Goal: Task Accomplishment & Management: Use online tool/utility

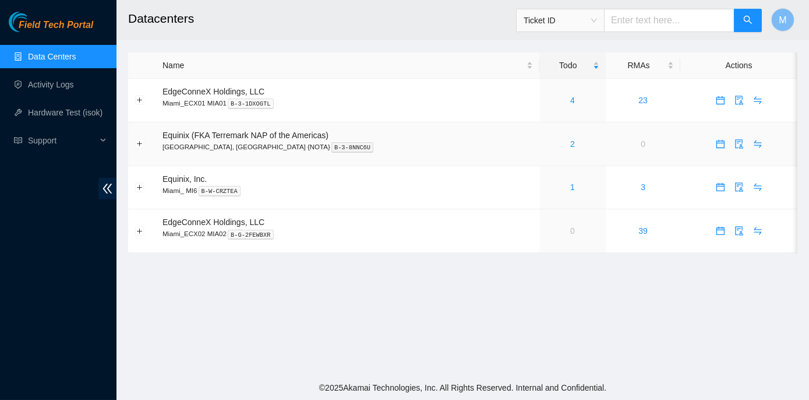
click at [546, 143] on div "2" at bounding box center [573, 143] width 54 height 13
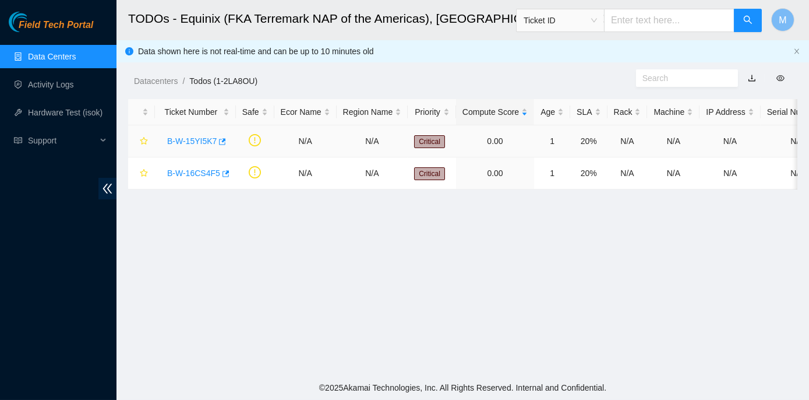
click at [192, 142] on link "B-W-15YI5K7" at bounding box center [192, 140] width 50 height 9
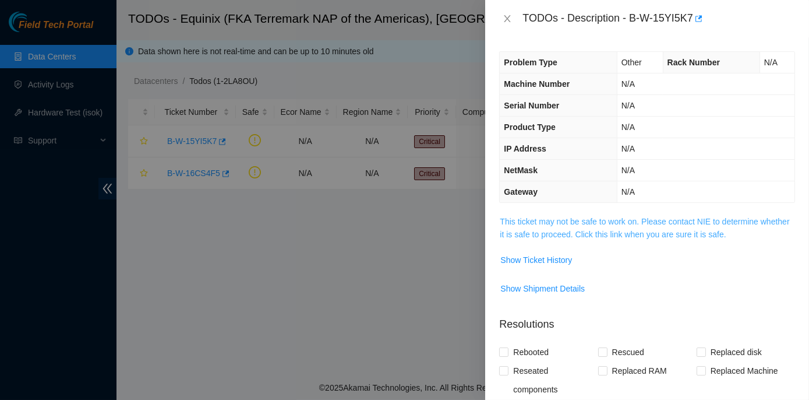
click at [602, 223] on link "This ticket may not be safe to work on. Please contact NIE to determine whether…" at bounding box center [644, 228] width 289 height 22
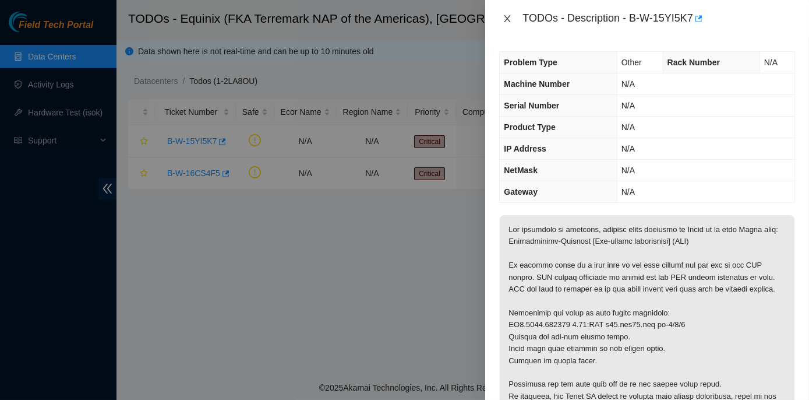
click at [506, 23] on button "Close" at bounding box center [507, 18] width 16 height 11
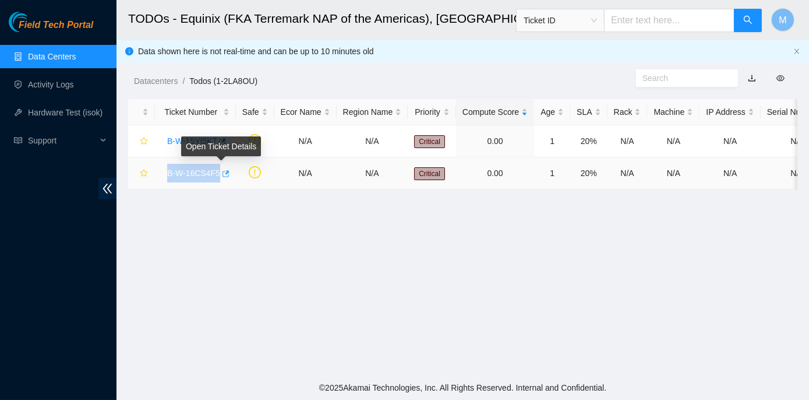
drag, startPoint x: 164, startPoint y: 172, endPoint x: 217, endPoint y: 170, distance: 53.0
click at [217, 170] on div "B-W-16CS4F5" at bounding box center [195, 173] width 68 height 19
copy tr "B-W-16CS4F5"
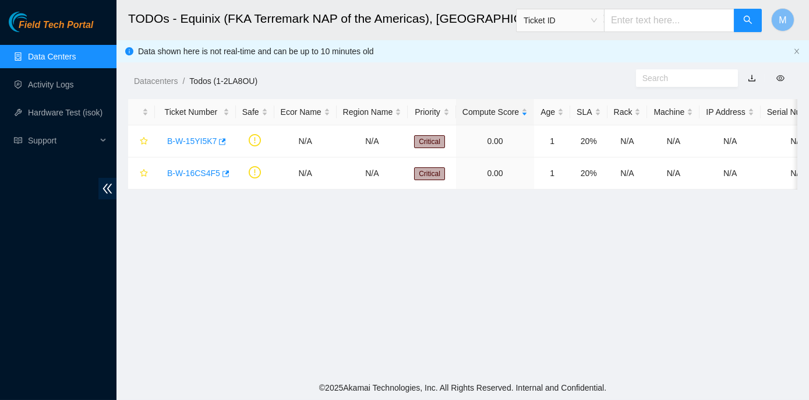
click at [216, 264] on main "TODOs - Equinix (FKA Terremark NAP of the Americas), Miami, FL {NOTA} Ticket ID…" at bounding box center [462, 187] width 693 height 375
click at [186, 172] on link "B-W-16CS4F5" at bounding box center [193, 172] width 53 height 9
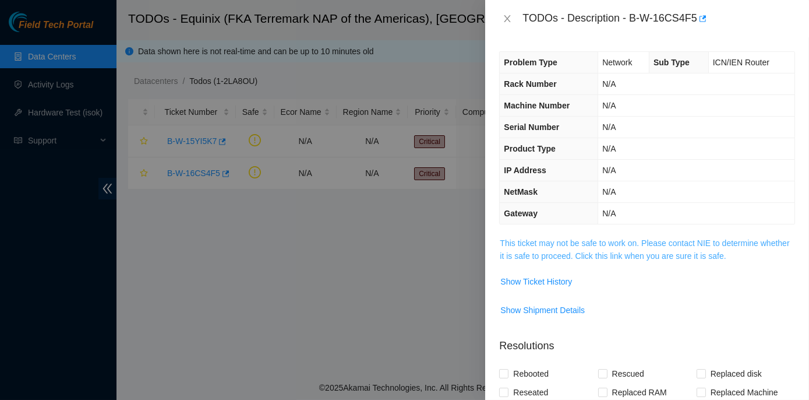
click at [550, 242] on link "This ticket may not be safe to work on. Please contact NIE to determine whether…" at bounding box center [644, 249] width 289 height 22
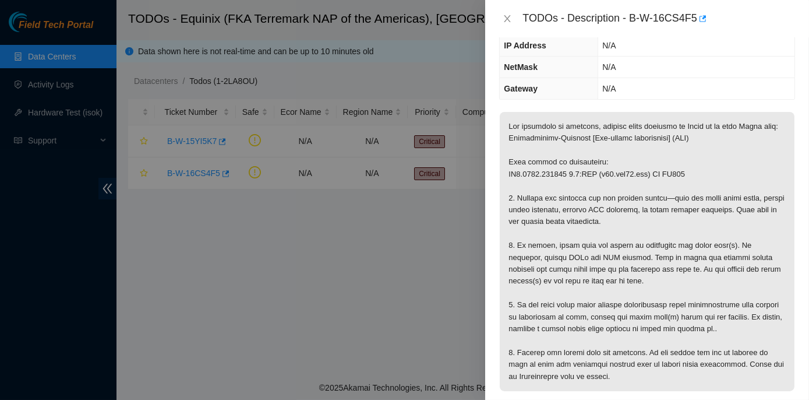
scroll to position [158, 0]
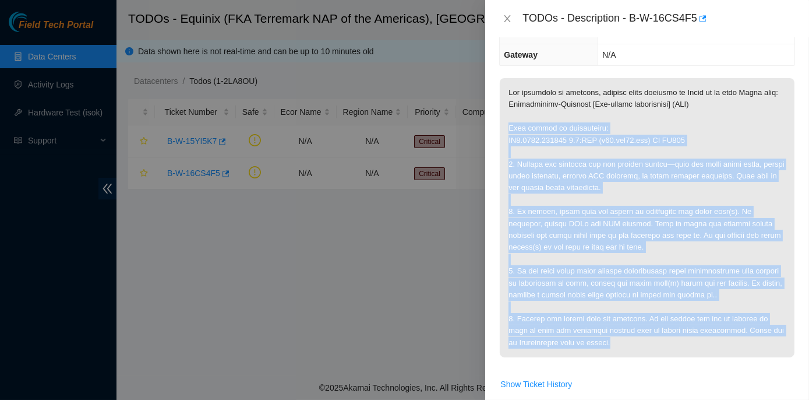
drag, startPoint x: 506, startPoint y: 136, endPoint x: 674, endPoint y: 362, distance: 281.3
click at [674, 357] on p at bounding box center [647, 217] width 295 height 279
copy p "This device is unreachable: MI1.0103.148225 0.3:RTR (r04.mia01.icn) SN EQ815 1.…"
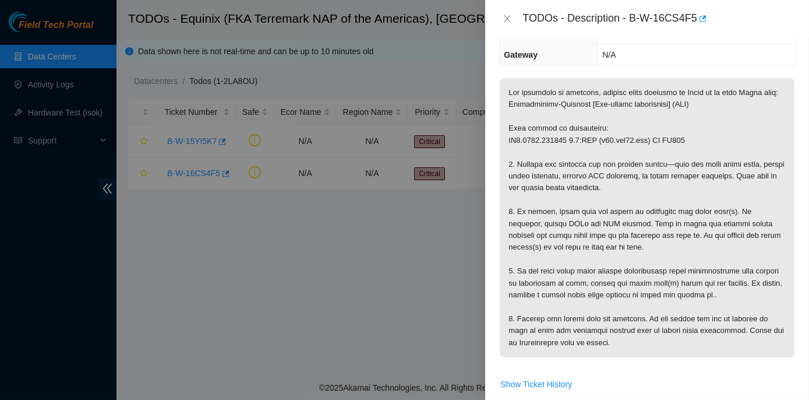
click at [727, 128] on p at bounding box center [647, 217] width 295 height 279
click at [506, 15] on icon "close" at bounding box center [507, 18] width 9 height 9
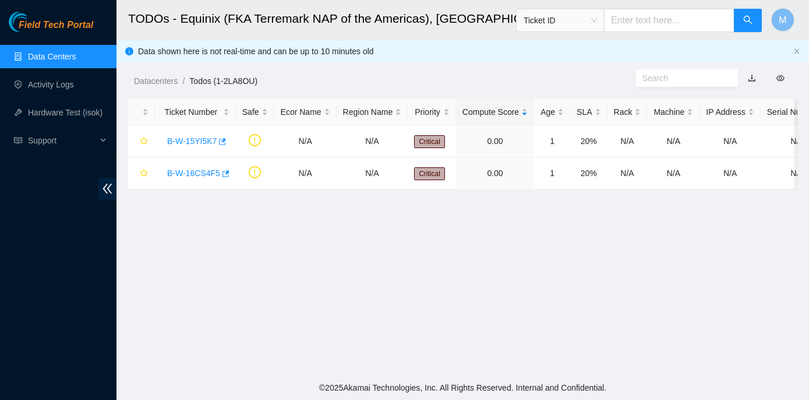
scroll to position [197, 0]
drag, startPoint x: 159, startPoint y: 139, endPoint x: 217, endPoint y: 141, distance: 57.7
click at [217, 141] on td "B-W-15YI5K7" at bounding box center [195, 141] width 81 height 32
copy tr "B-W-15YI5K7"
click at [188, 253] on main "TODOs - Equinix (FKA Terremark NAP of the Americas), Miami, FL {NOTA} Ticket ID…" at bounding box center [462, 187] width 693 height 375
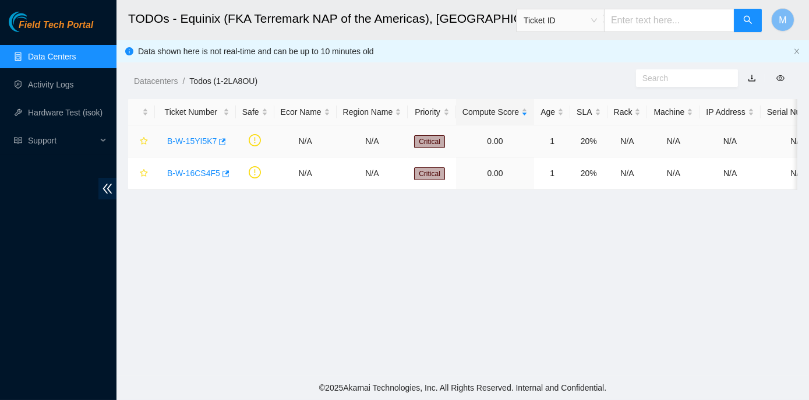
click at [182, 136] on link "B-W-15YI5K7" at bounding box center [192, 140] width 50 height 9
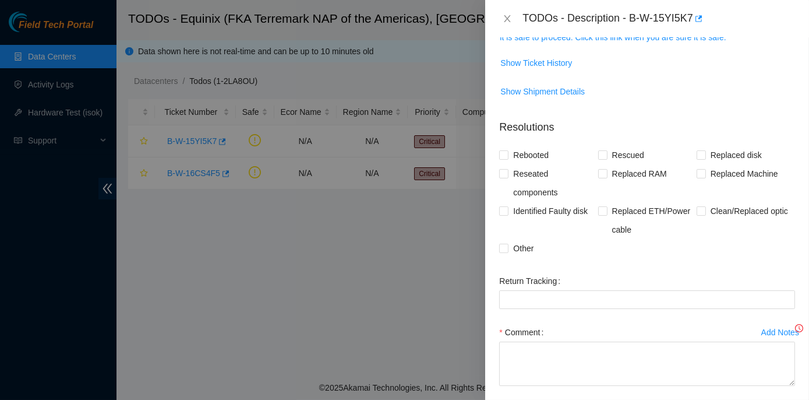
scroll to position [158, 0]
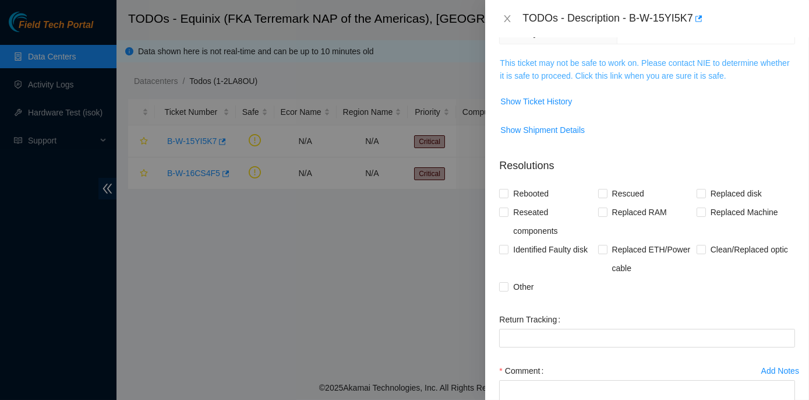
click at [595, 58] on link "This ticket may not be safe to work on. Please contact NIE to determine whether…" at bounding box center [644, 69] width 289 height 22
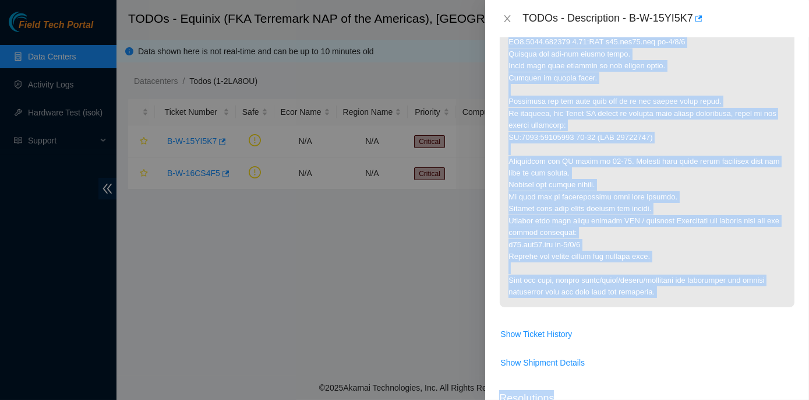
scroll to position [284, 0]
drag, startPoint x: 507, startPoint y: 116, endPoint x: 700, endPoint y: 315, distance: 277.2
click at [700, 305] on p at bounding box center [647, 118] width 295 height 375
copy p "It appears there is a hard loop in the path towards the far end on the IAD rout…"
click at [736, 76] on p at bounding box center [647, 118] width 295 height 375
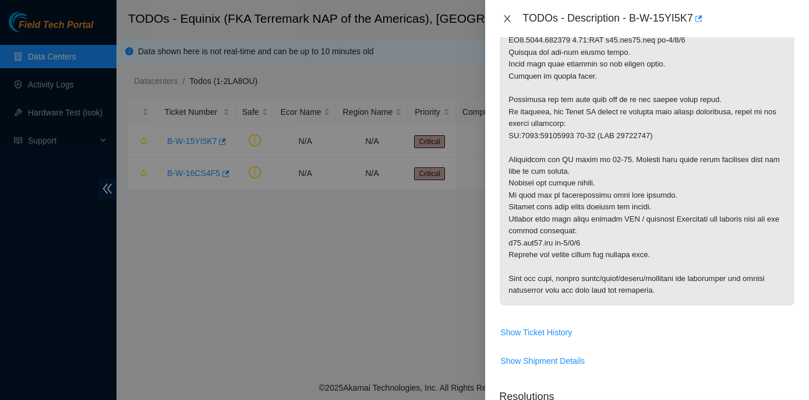
click at [510, 20] on icon "close" at bounding box center [507, 18] width 9 height 9
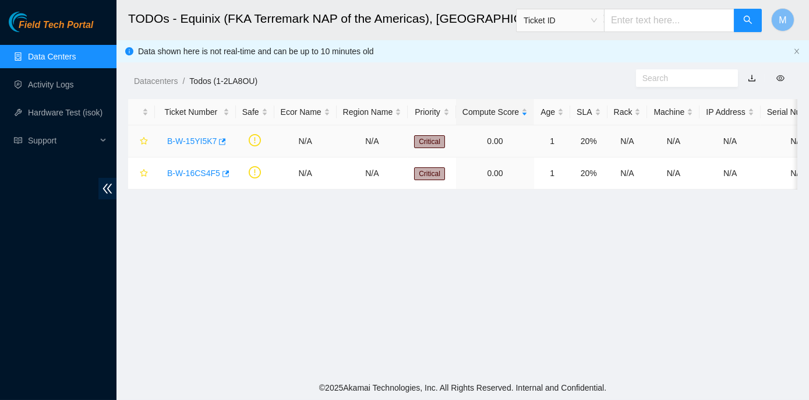
scroll to position [287, 0]
click at [198, 171] on link "B-W-16CS4F5" at bounding box center [193, 172] width 53 height 9
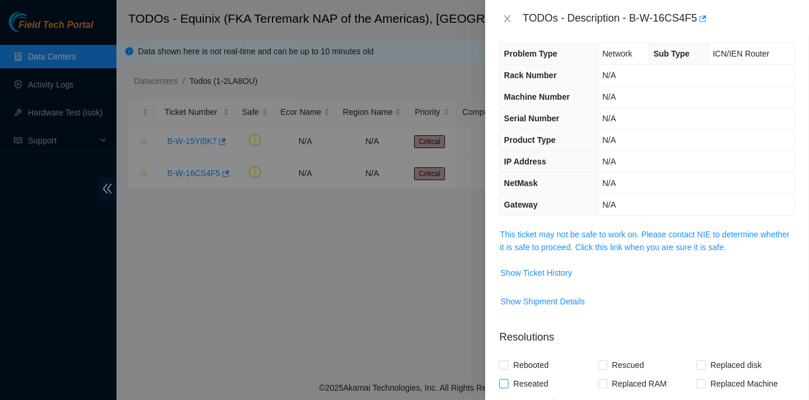
scroll to position [5, 0]
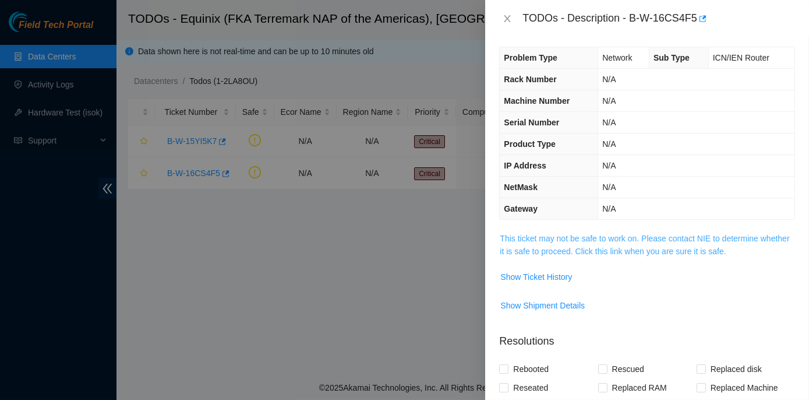
click at [578, 238] on link "This ticket may not be safe to work on. Please contact NIE to determine whether…" at bounding box center [644, 245] width 289 height 22
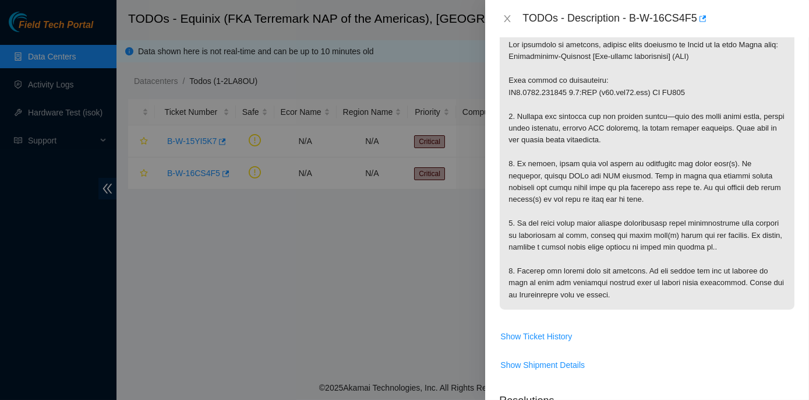
scroll to position [217, 0]
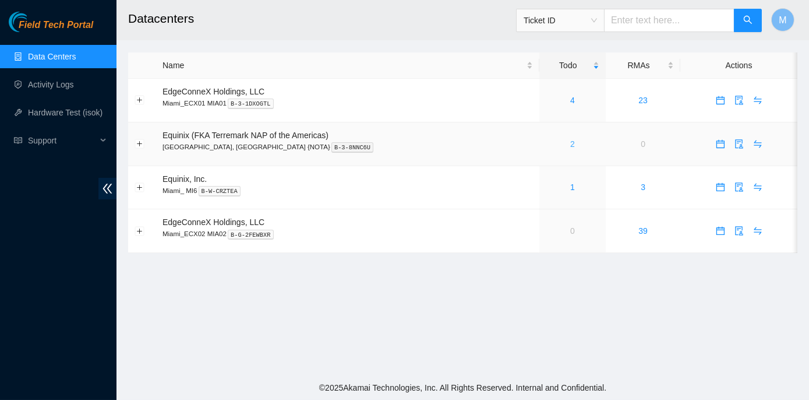
click at [570, 143] on link "2" at bounding box center [572, 143] width 5 height 9
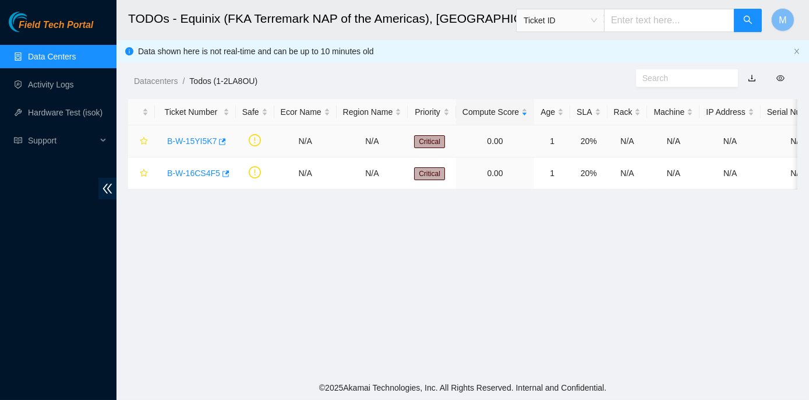
click at [203, 143] on link "B-W-15YI5K7" at bounding box center [192, 140] width 50 height 9
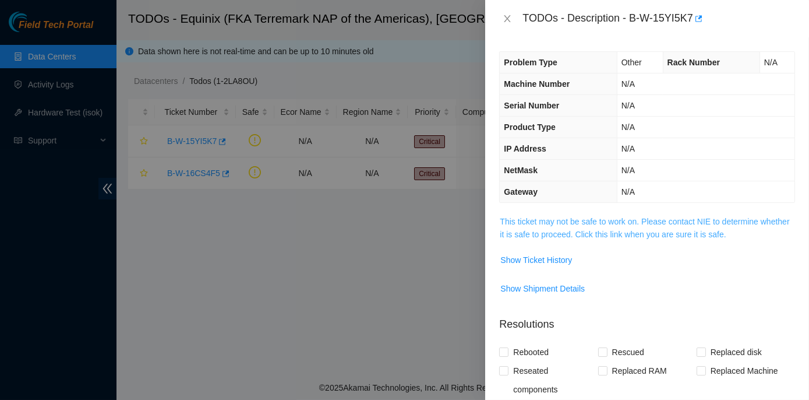
click at [571, 217] on link "This ticket may not be safe to work on. Please contact NIE to determine whether…" at bounding box center [644, 228] width 289 height 22
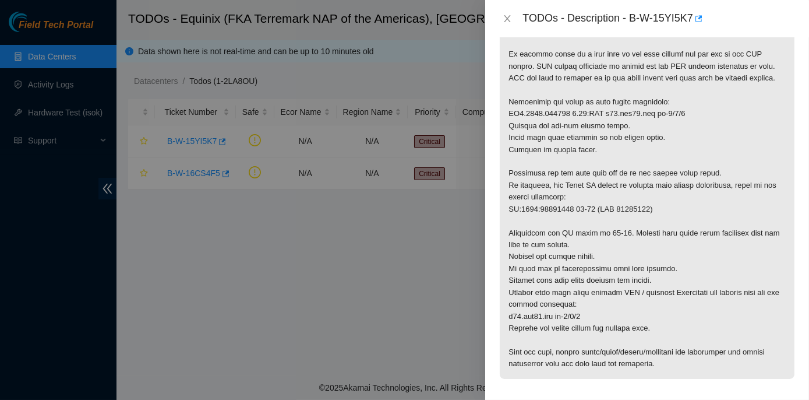
scroll to position [211, 0]
